Goal: Check status: Check status

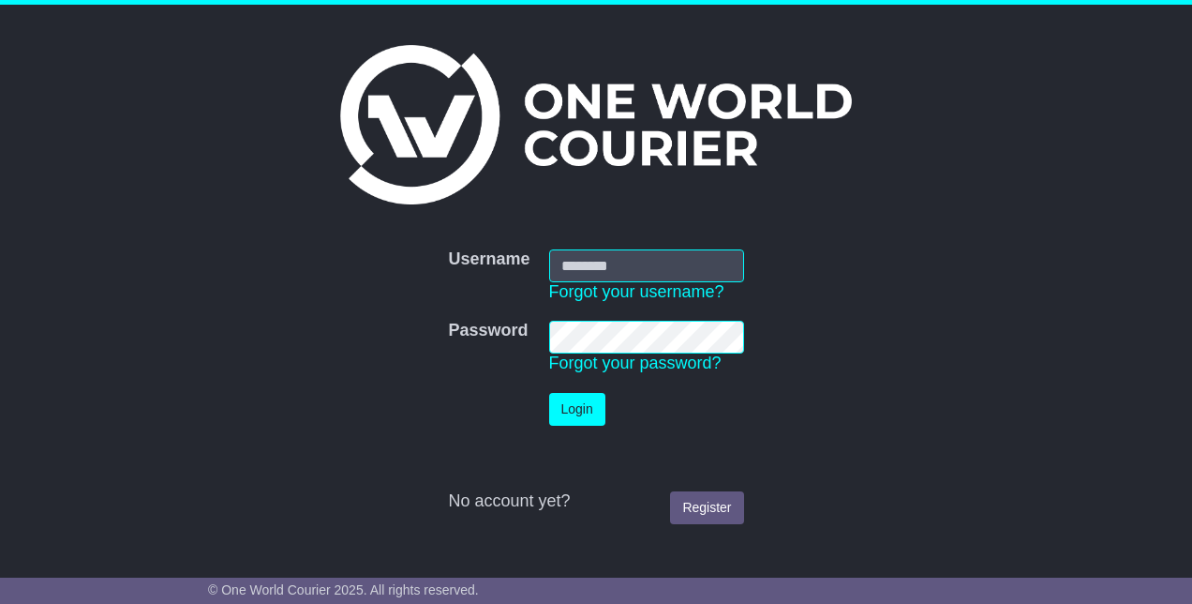
type input "**********"
click at [590, 404] on button "Login" at bounding box center [577, 409] width 56 height 33
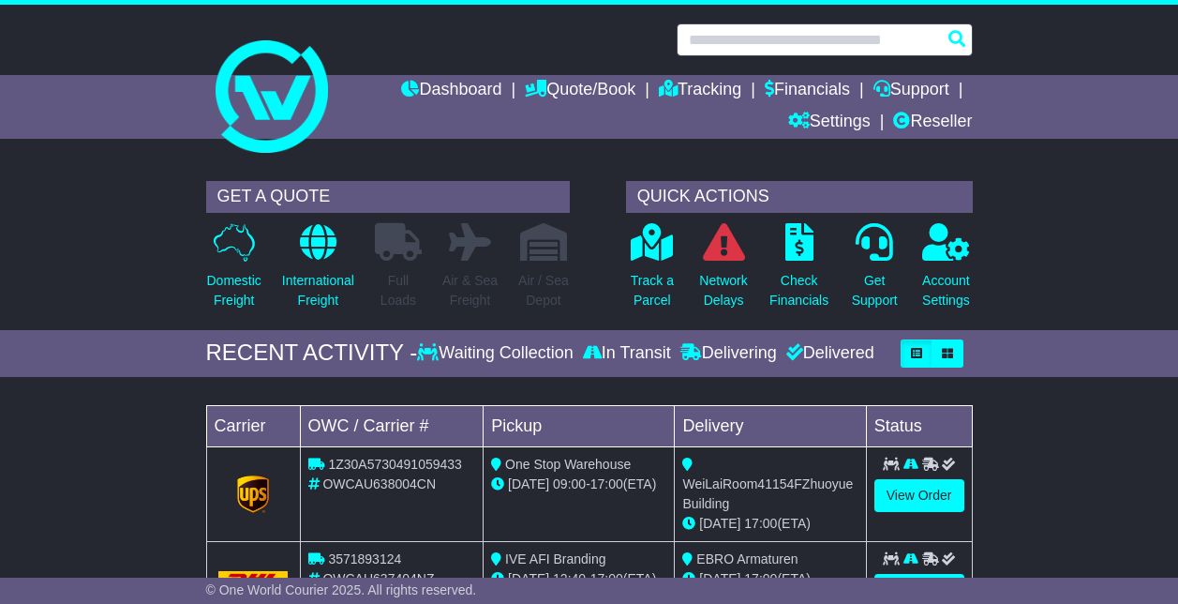
click at [770, 34] on input "text" at bounding box center [825, 39] width 296 height 33
paste input "**********"
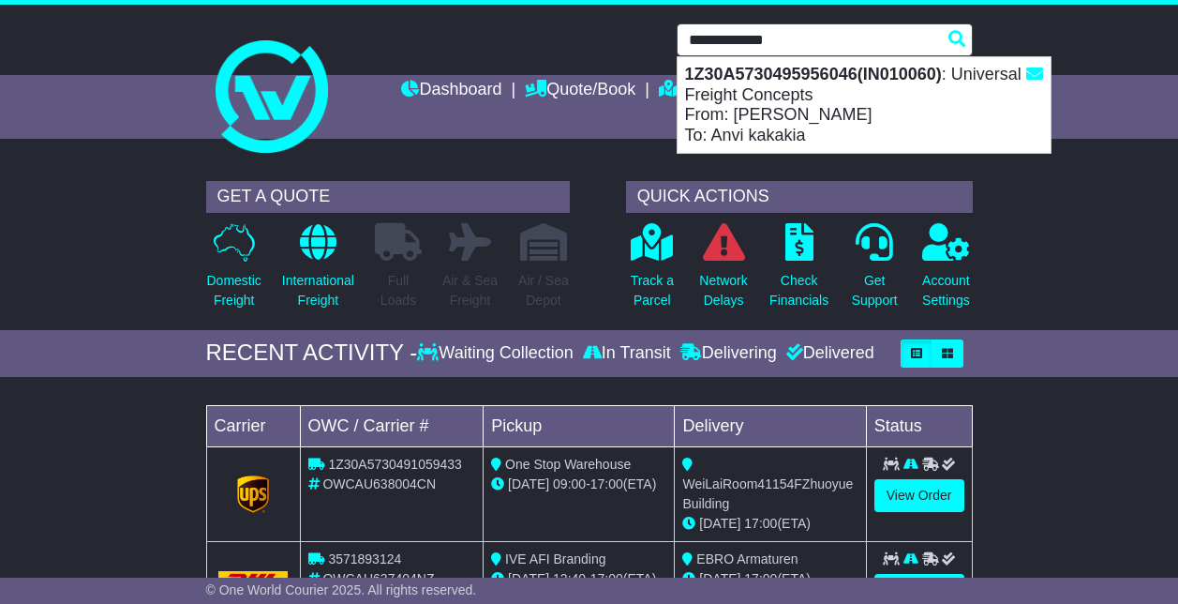
click at [833, 97] on div "1Z30A5730495956046(IN010060) : Universal Freight Concepts From: [PERSON_NAME] T…" at bounding box center [864, 105] width 373 height 96
type input "**********"
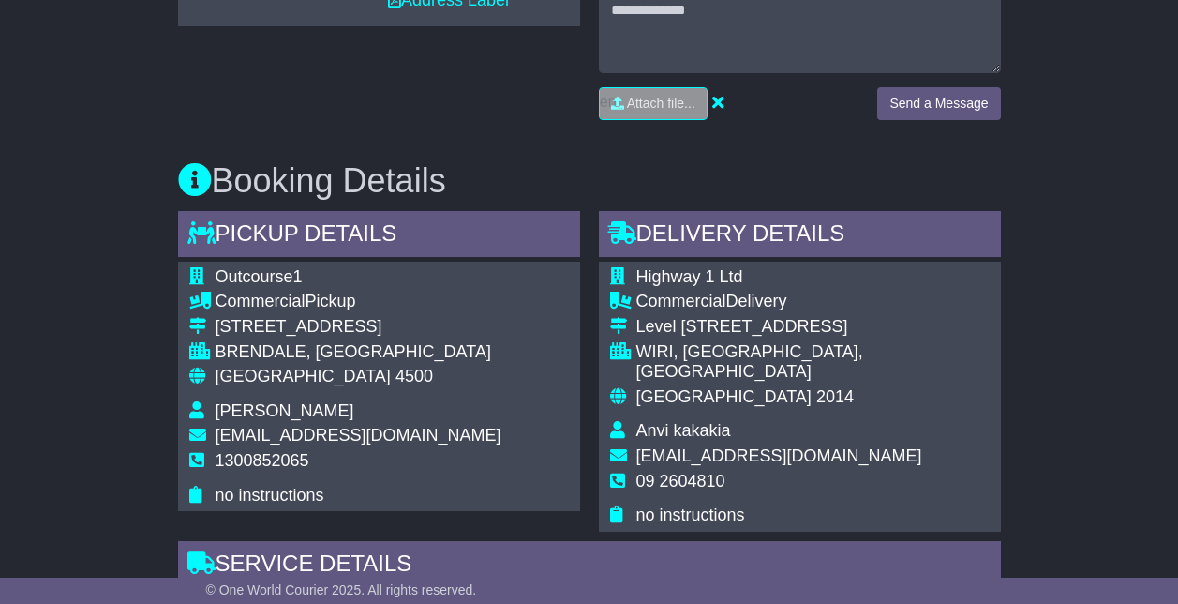
scroll to position [1031, 0]
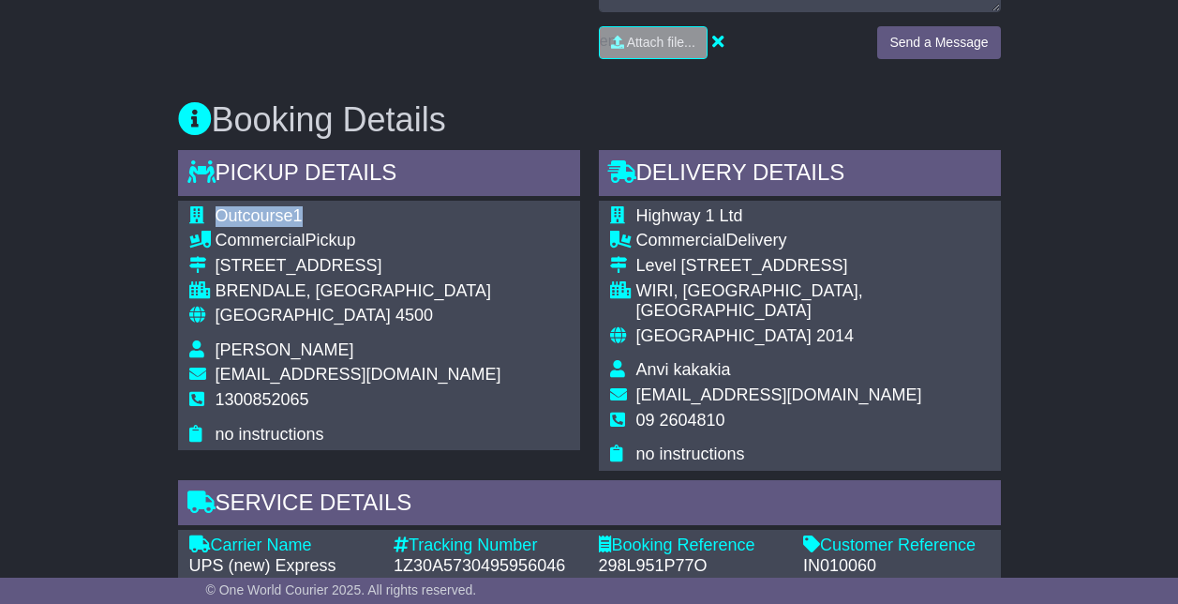
drag, startPoint x: 322, startPoint y: 196, endPoint x: 214, endPoint y: 191, distance: 108.8
click at [214, 206] on tr "Outcourse1" at bounding box center [345, 218] width 312 height 25
copy tr "Outcourse1"
drag, startPoint x: 345, startPoint y: 328, endPoint x: 210, endPoint y: 333, distance: 135.1
click at [210, 340] on tr "Janelle Sterwart" at bounding box center [345, 352] width 312 height 25
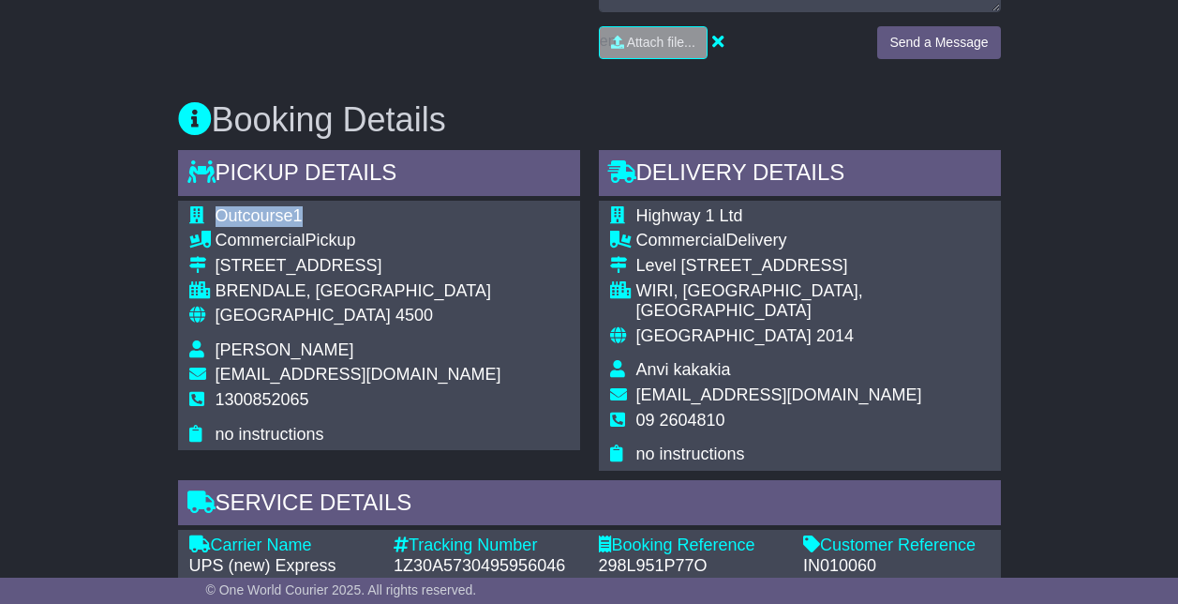
copy tr "Janelle Sterwart"
drag, startPoint x: 735, startPoint y: 199, endPoint x: 638, endPoint y: 200, distance: 96.6
click at [638, 206] on td "Highway 1 Ltd" at bounding box center [813, 218] width 353 height 25
copy span "Highway 1 Ltd"
drag, startPoint x: 740, startPoint y: 326, endPoint x: 639, endPoint y: 338, distance: 101.0
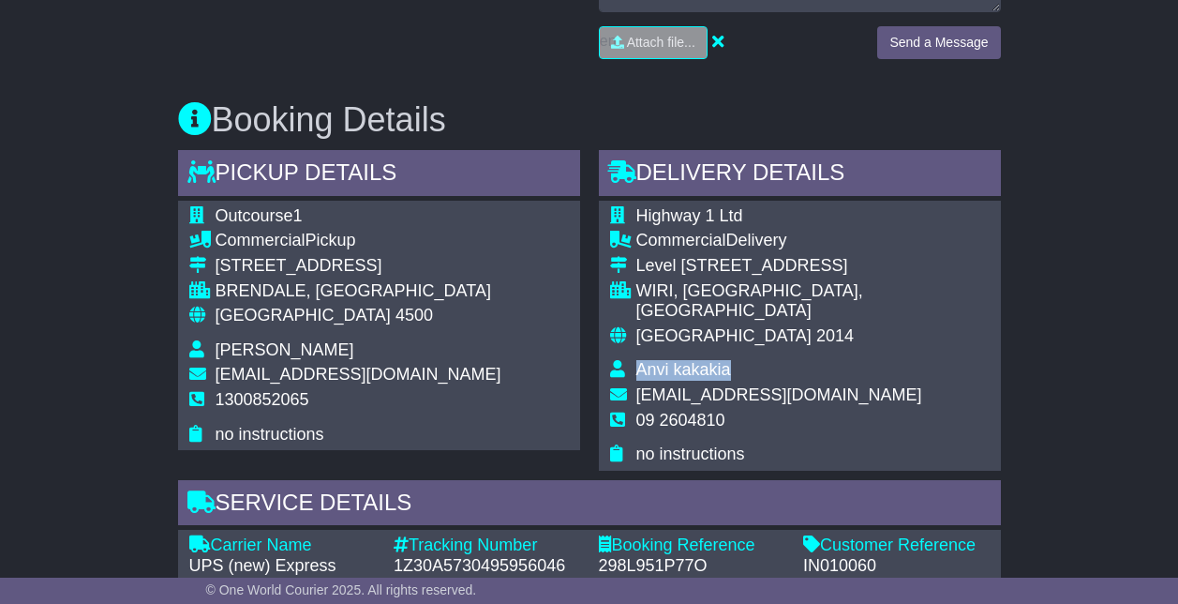
click at [639, 360] on td "Anvi kakakia" at bounding box center [813, 372] width 353 height 25
copy span "Anvi kakakia"
drag, startPoint x: 823, startPoint y: 246, endPoint x: 636, endPoint y: 253, distance: 187.6
click at [637, 256] on div "Level 1 / 59 Druces Road" at bounding box center [813, 266] width 353 height 21
copy div "Level 1 / 59 Druces Road"
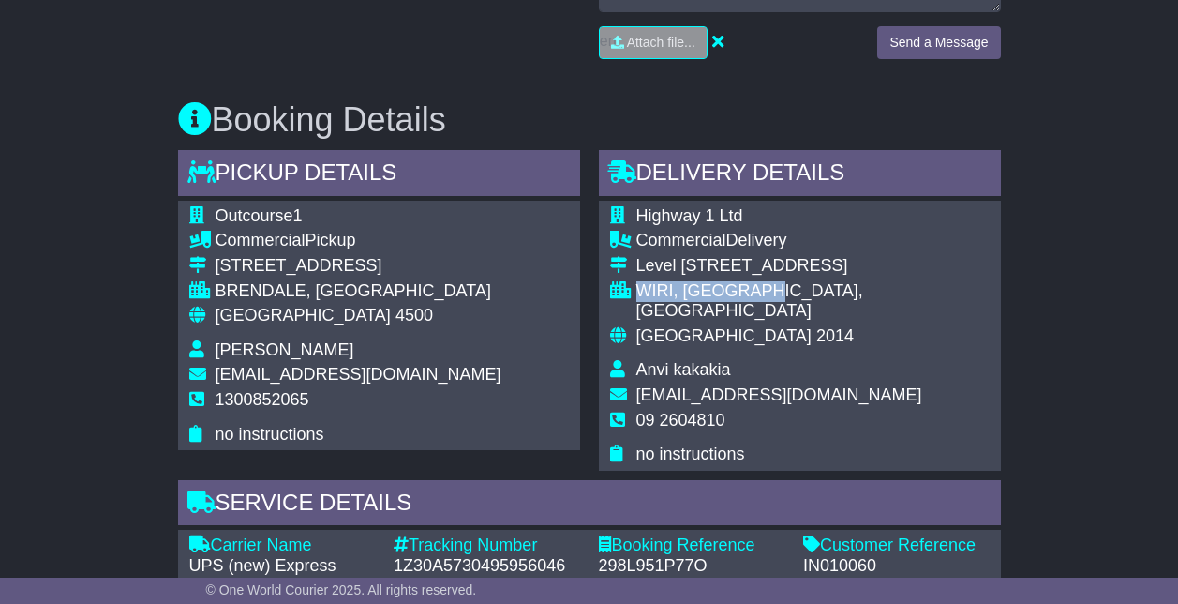
drag, startPoint x: 765, startPoint y: 276, endPoint x: 637, endPoint y: 274, distance: 127.5
click at [637, 281] on div "WIRI, AUCKLAND, Auckland" at bounding box center [813, 301] width 353 height 40
copy div "WIRI, AUCKLAND,"
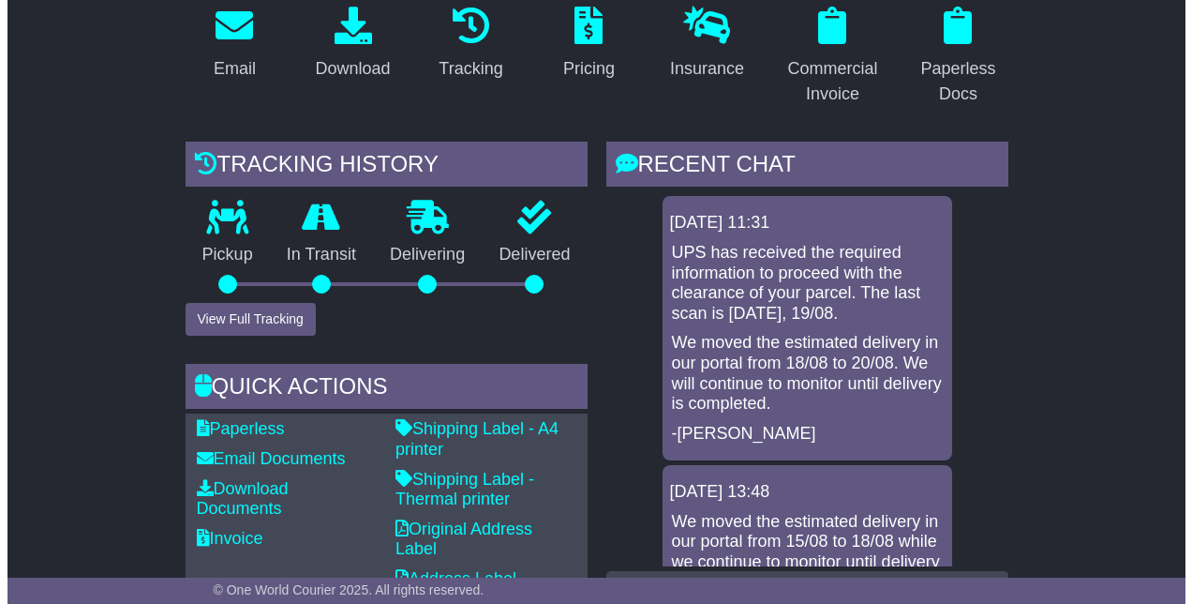
scroll to position [388, 0]
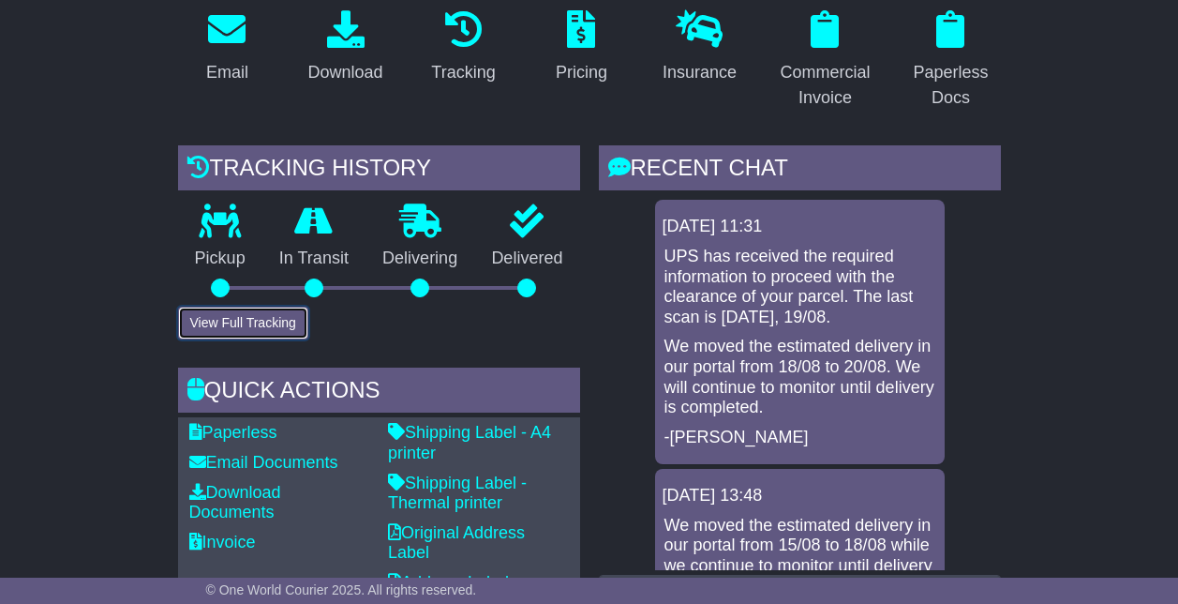
click at [195, 307] on button "View Full Tracking" at bounding box center [243, 323] width 130 height 33
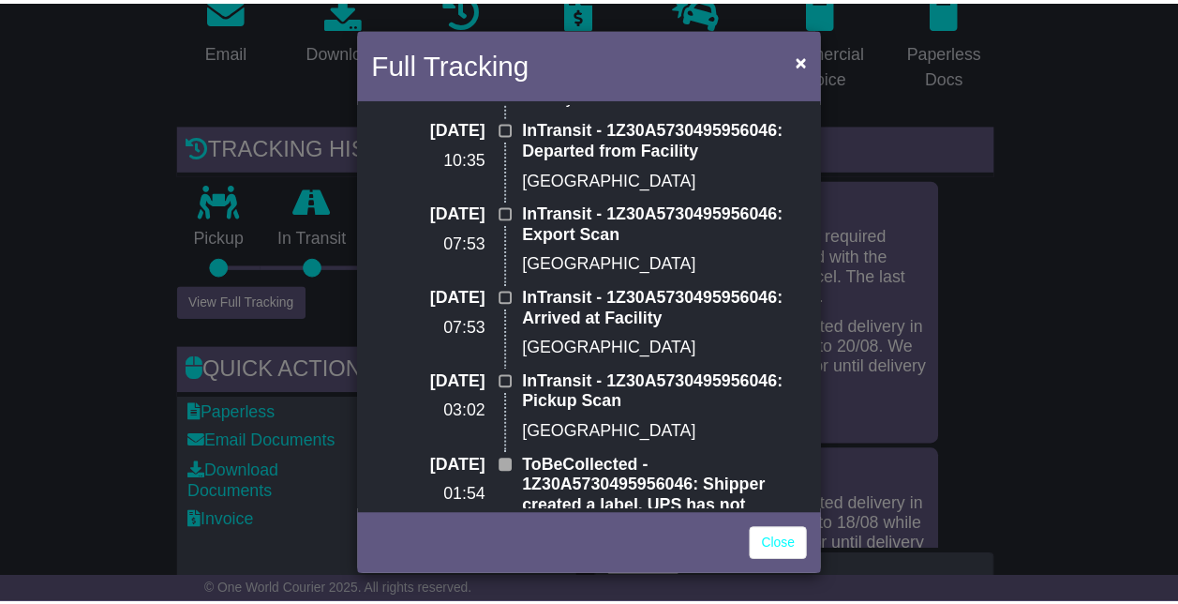
scroll to position [1580, 0]
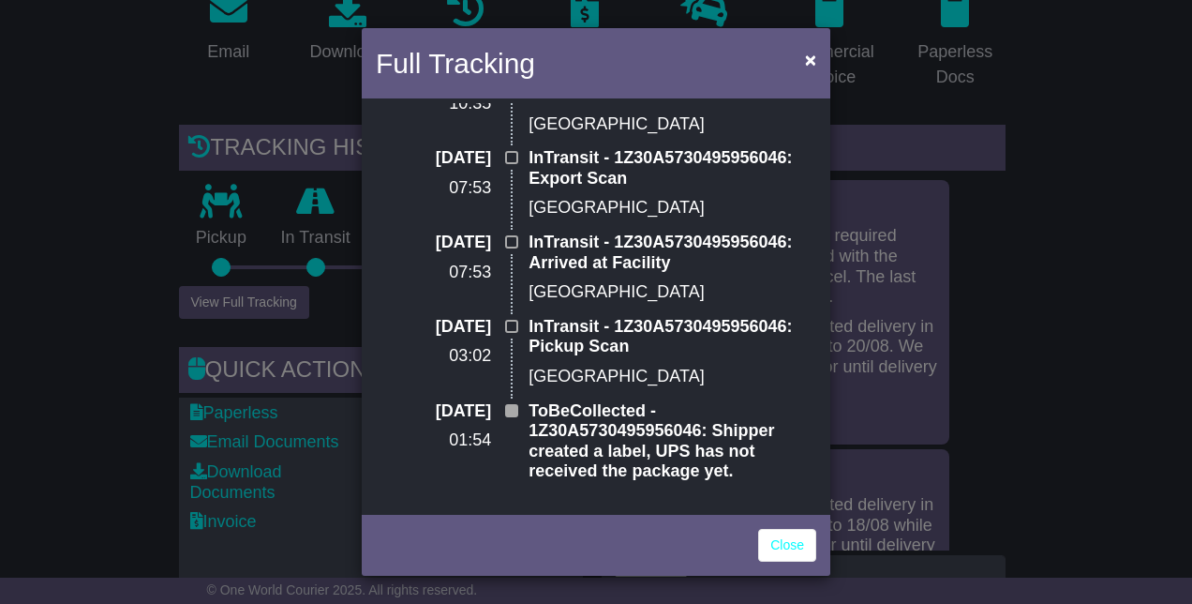
click at [787, 547] on link "Close" at bounding box center [787, 545] width 58 height 33
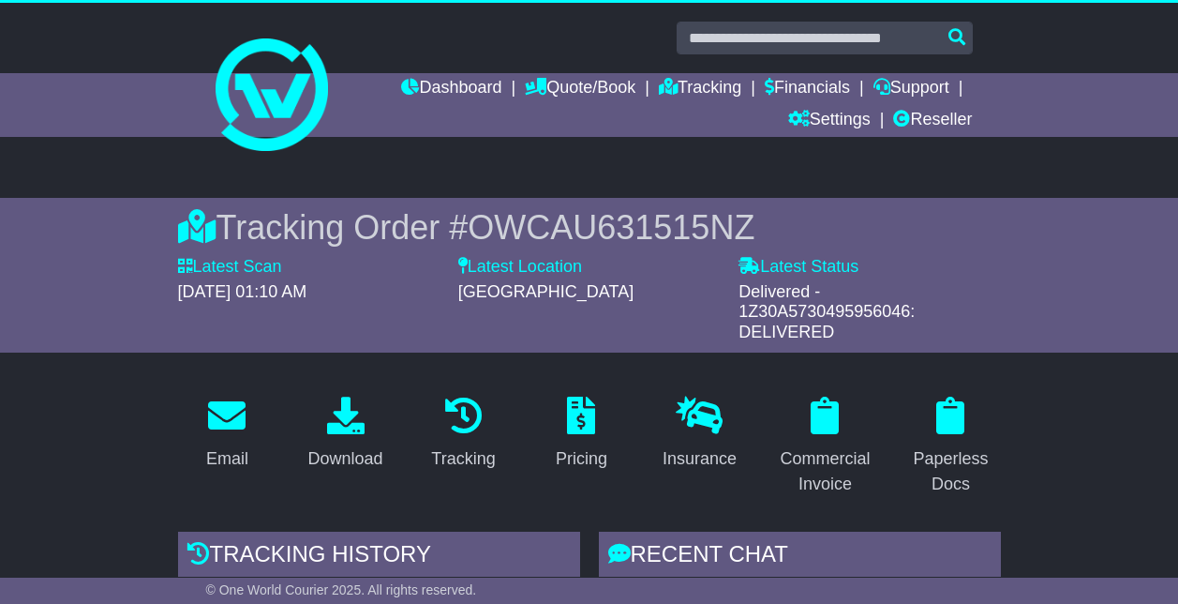
scroll to position [0, 0]
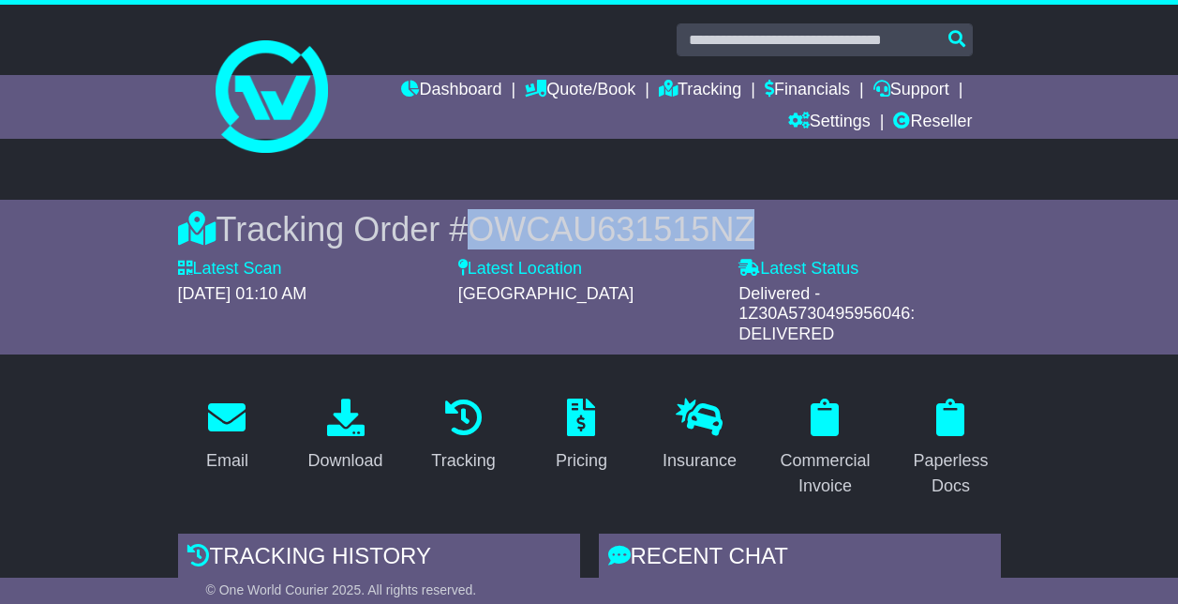
drag, startPoint x: 745, startPoint y: 227, endPoint x: 475, endPoint y: 230, distance: 270.0
click at [475, 230] on span "OWCAU631515NZ" at bounding box center [611, 229] width 287 height 38
copy span "OWCAU631515NZ"
